Goal: Task Accomplishment & Management: Use online tool/utility

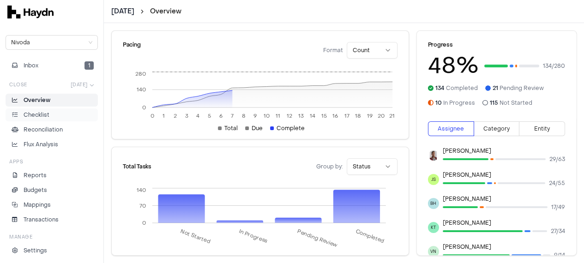
click at [50, 111] on li "Checklist" at bounding box center [52, 115] width 84 height 8
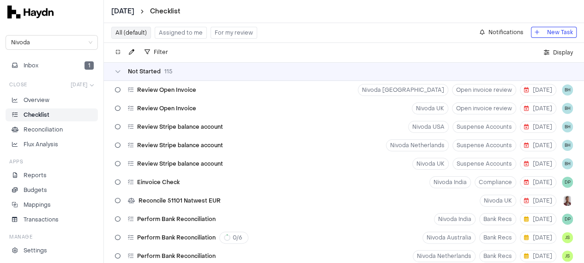
click at [178, 32] on button "Assigned to me" at bounding box center [181, 33] width 52 height 12
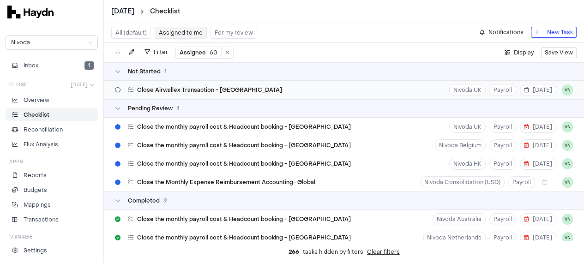
click at [183, 91] on span "Close Airwallex Transaction - [GEOGRAPHIC_DATA]" at bounding box center [209, 89] width 145 height 7
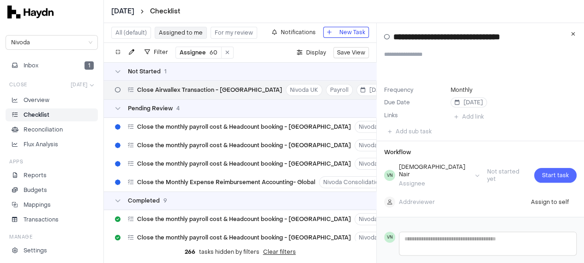
click at [557, 171] on span "Start task" at bounding box center [555, 175] width 27 height 9
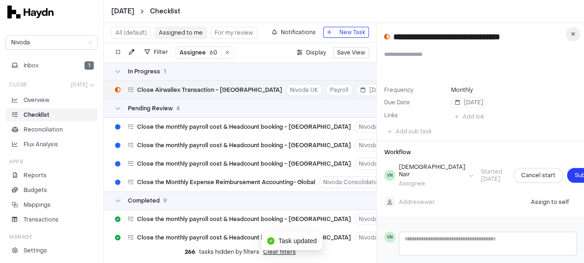
click at [575, 36] on icon "button" at bounding box center [573, 34] width 4 height 6
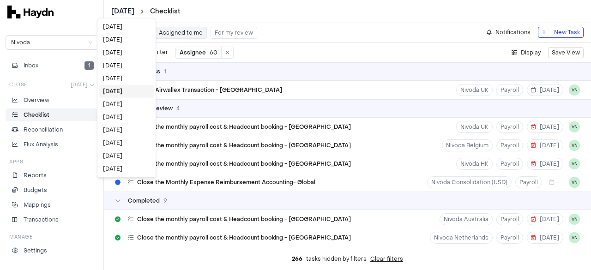
click at [130, 10] on html "[DATE] Checklist Nivoda Inbox 1 Close [DATE] Overview Checklist Reconciliation …" at bounding box center [295, 135] width 591 height 270
click at [118, 78] on div "[DATE]" at bounding box center [126, 78] width 54 height 13
